Goal: Task Accomplishment & Management: Use online tool/utility

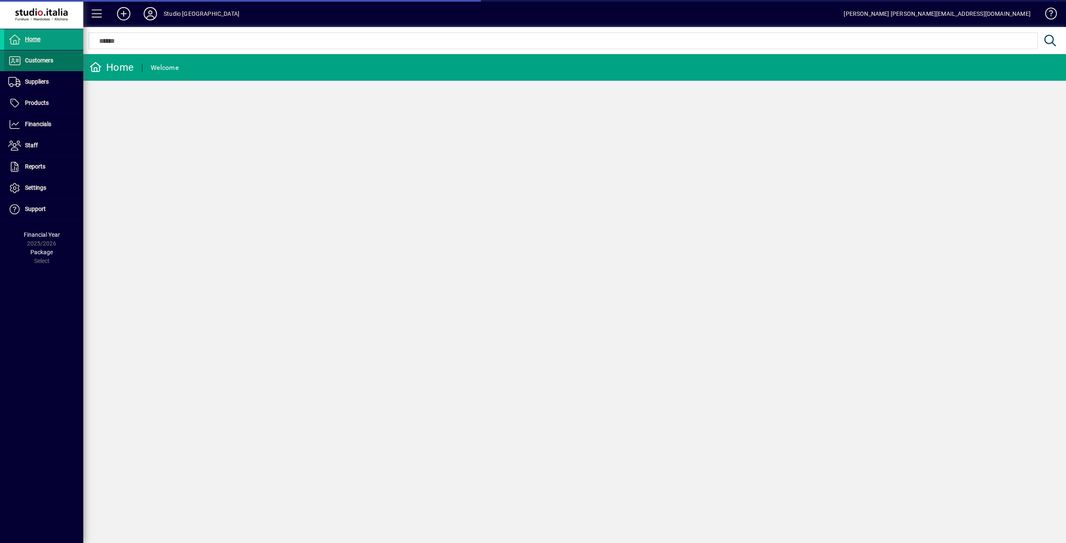
click at [41, 65] on span "Customers" at bounding box center [28, 61] width 49 height 10
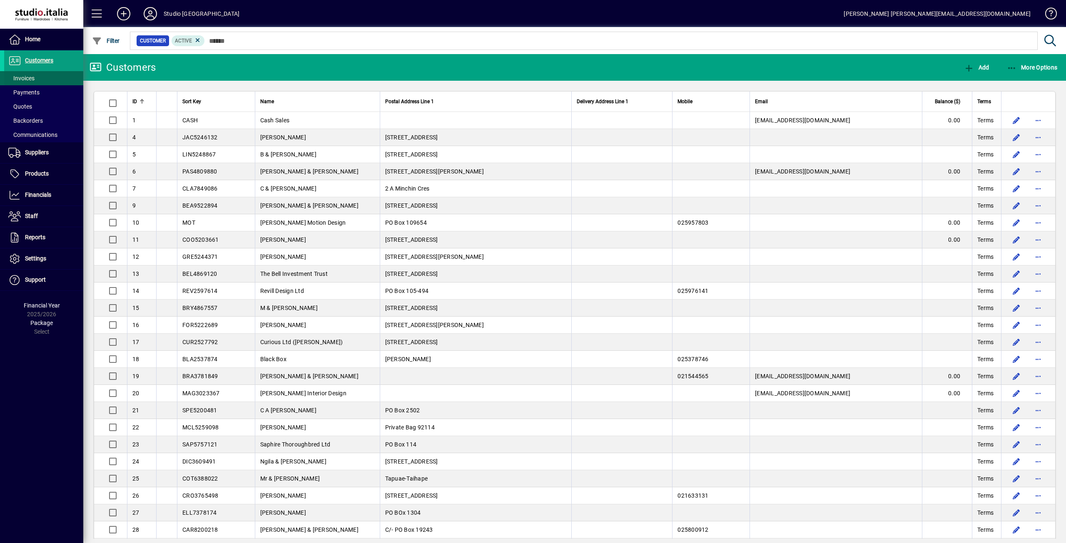
click at [30, 81] on span "Invoices" at bounding box center [21, 78] width 26 height 7
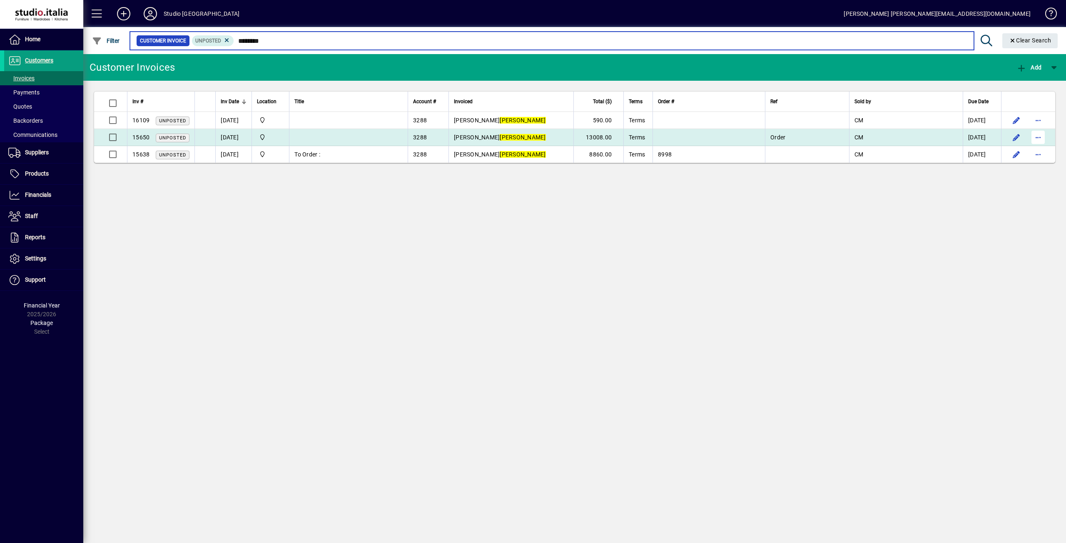
type input "********"
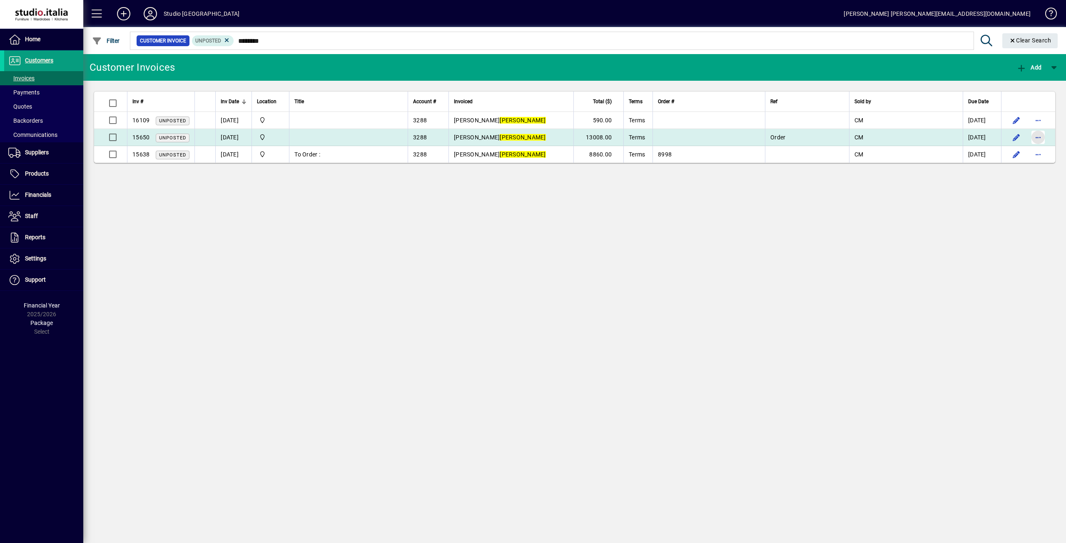
click at [1038, 138] on span "button" at bounding box center [1038, 137] width 20 height 20
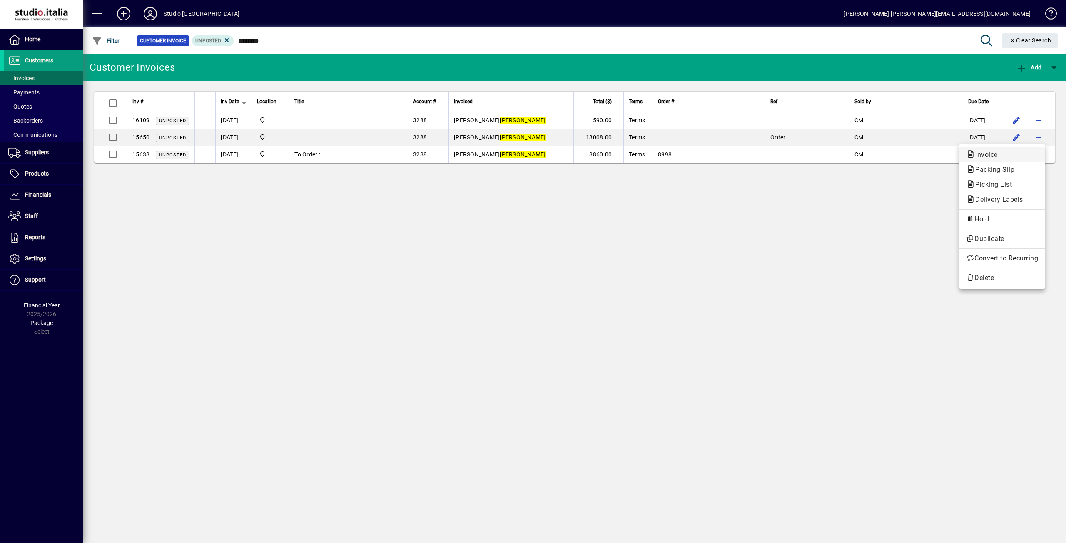
click at [997, 156] on span "Invoice" at bounding box center [984, 155] width 36 height 8
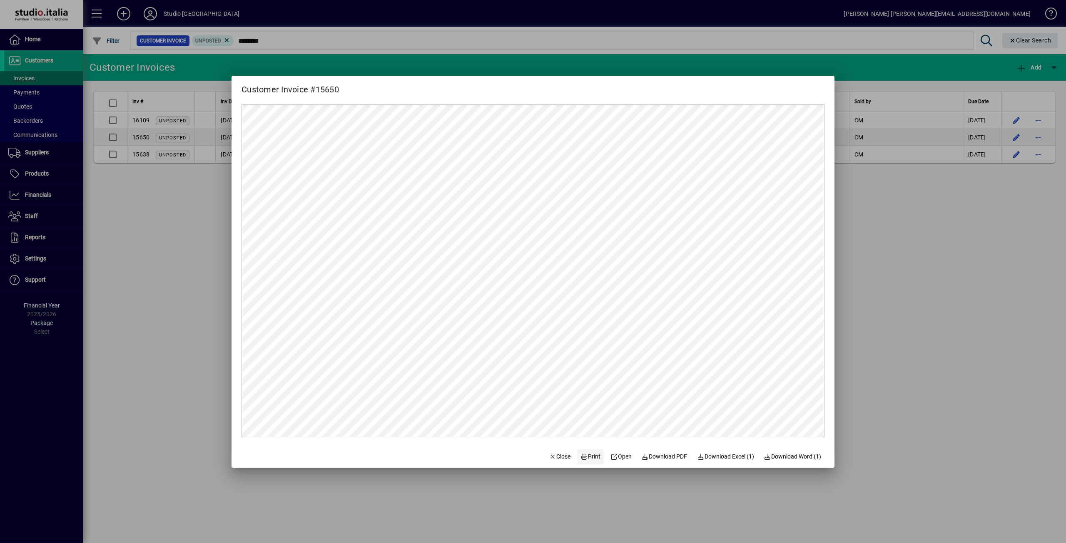
click at [587, 456] on span "Print" at bounding box center [590, 457] width 20 height 9
click at [552, 455] on span "Close" at bounding box center [560, 457] width 22 height 9
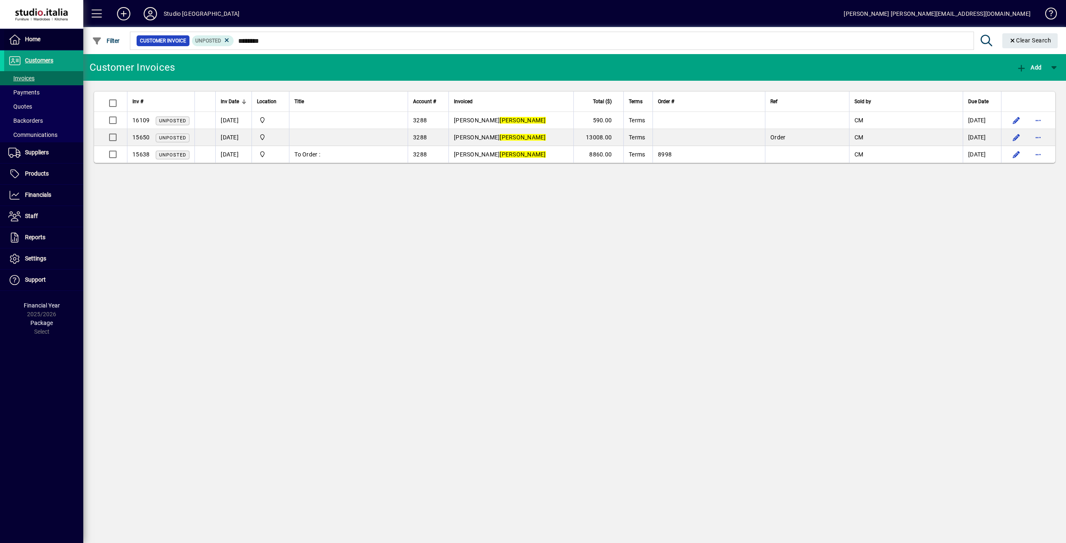
drag, startPoint x: 32, startPoint y: 37, endPoint x: 25, endPoint y: 3, distance: 34.8
click at [32, 37] on span "Home" at bounding box center [32, 39] width 15 height 7
